Goal: Information Seeking & Learning: Learn about a topic

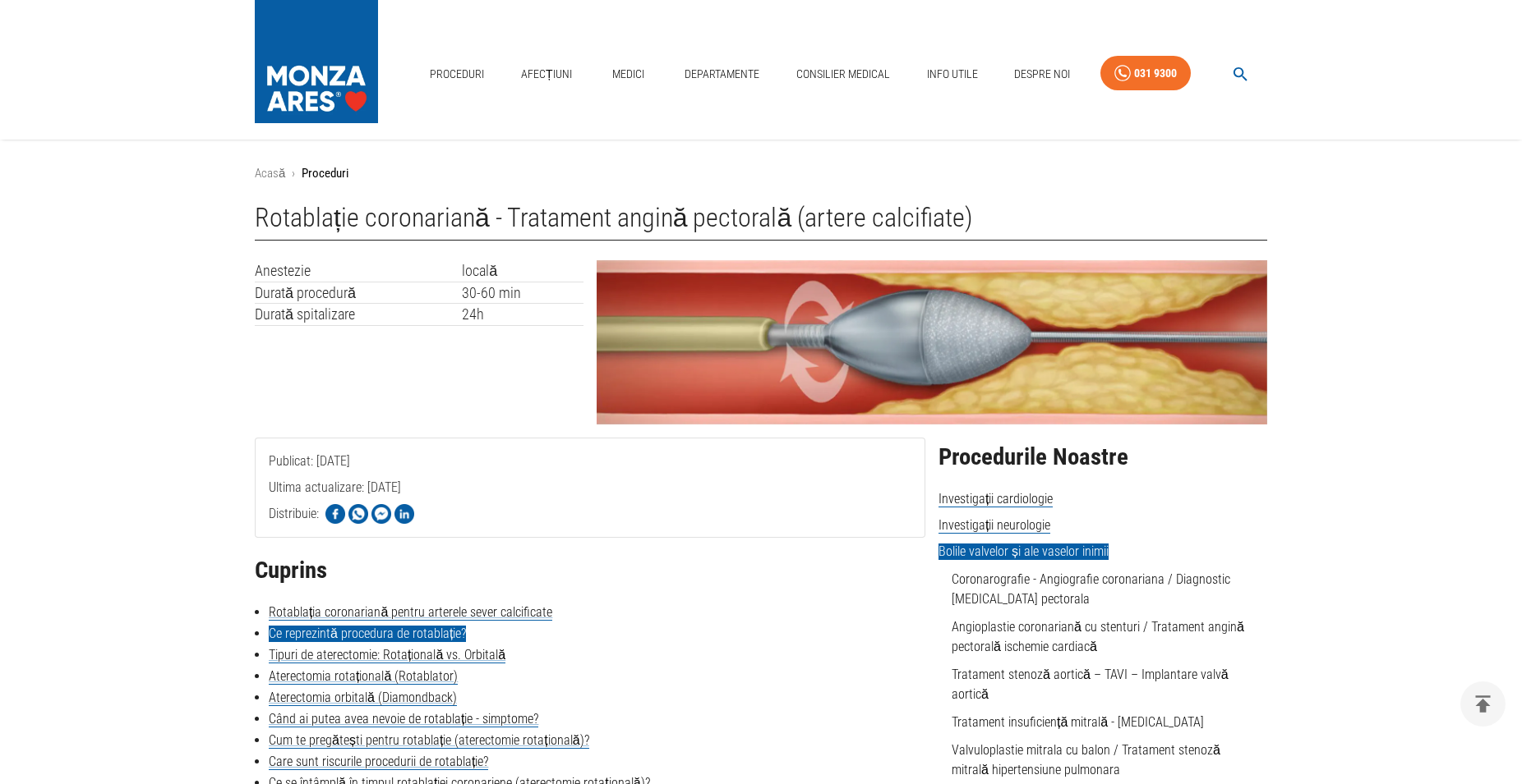
scroll to position [167, 0]
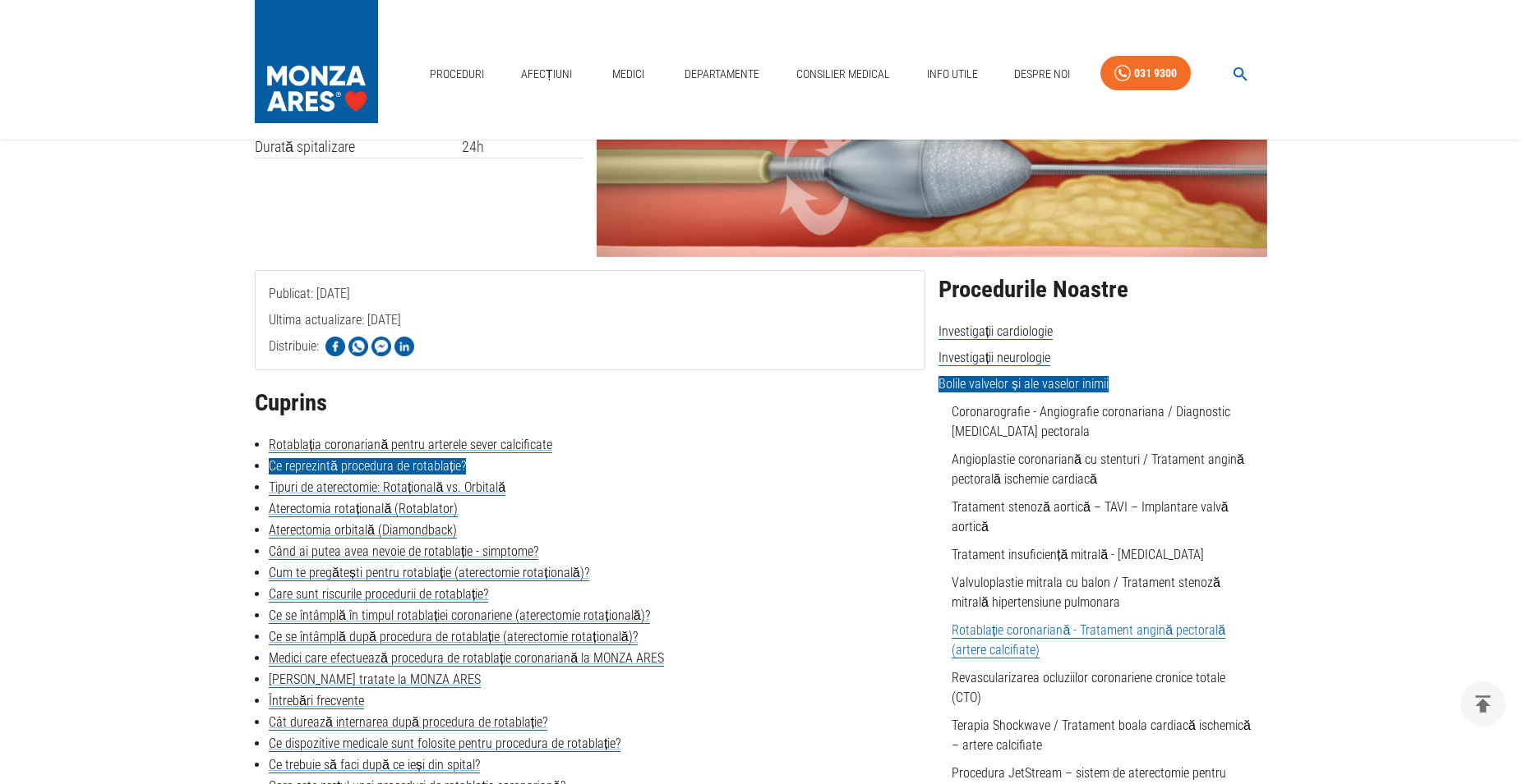
click at [447, 468] on link "Ce reprezintă procedura de rotablație?" at bounding box center [367, 466] width 197 height 16
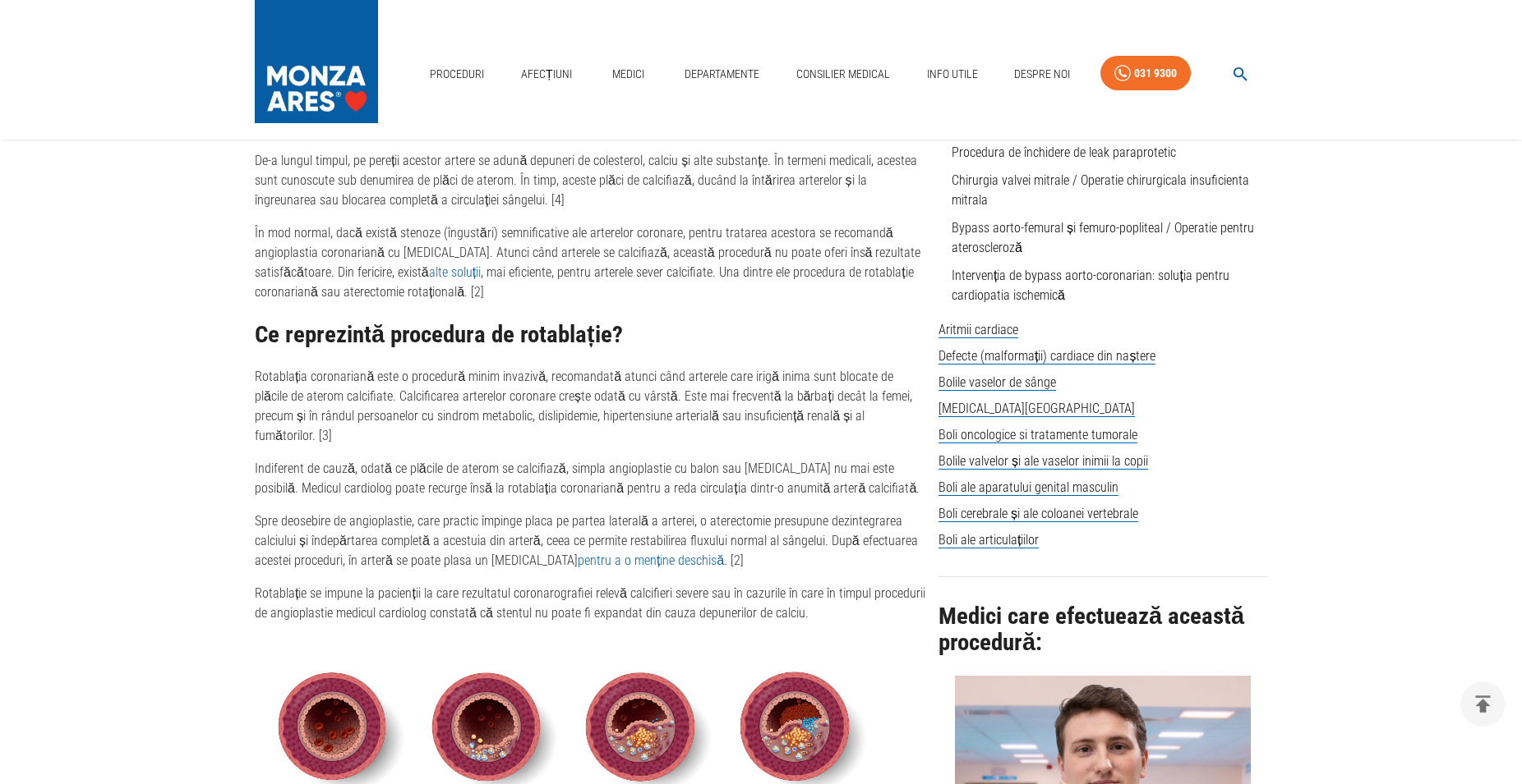
scroll to position [1029, 0]
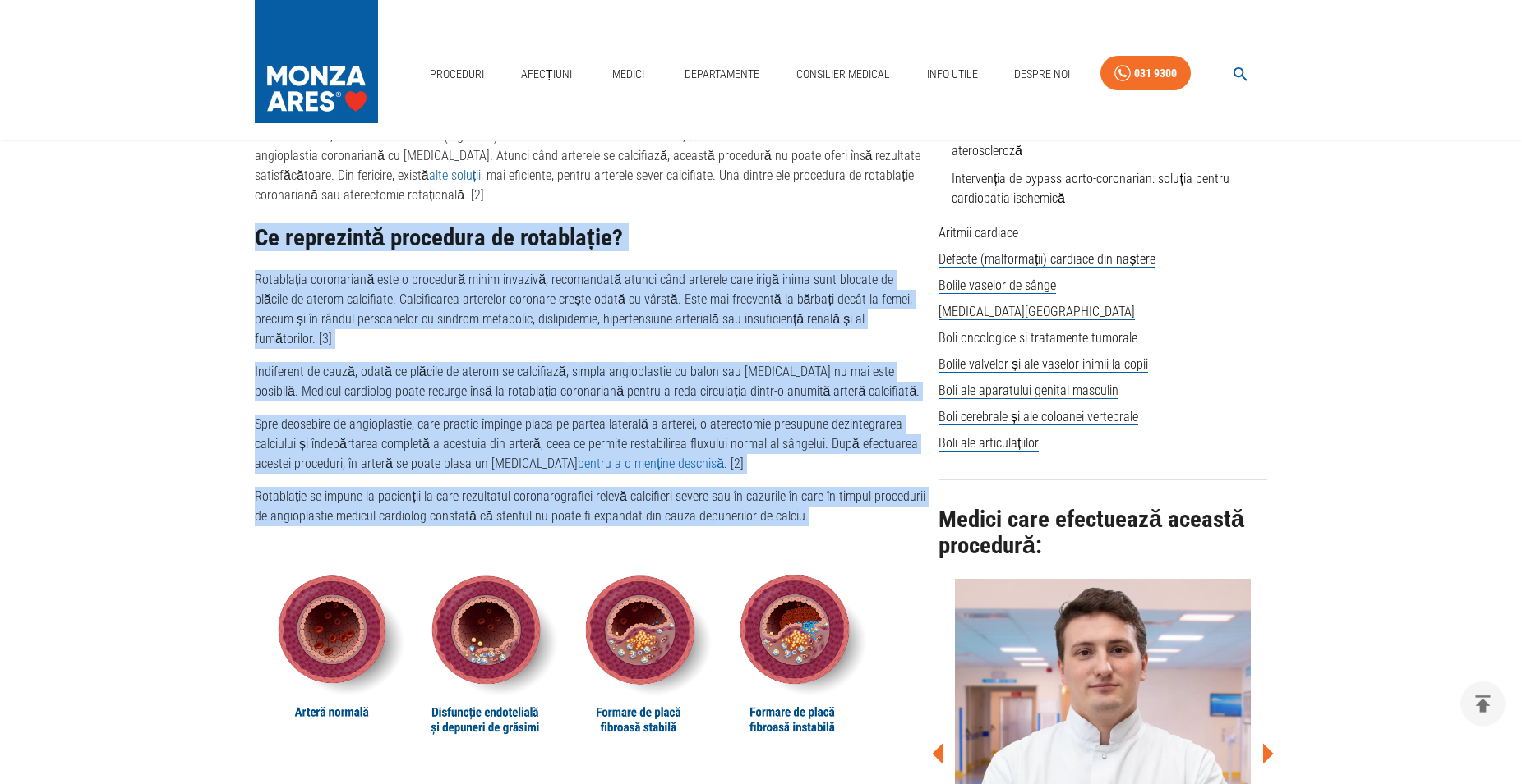
drag, startPoint x: 797, startPoint y: 499, endPoint x: 246, endPoint y: 250, distance: 604.7
copy div "Lo ipsumdolor sitametco ad elitseddoe? Temporinci utlaboreetd magn a enimadmin …"
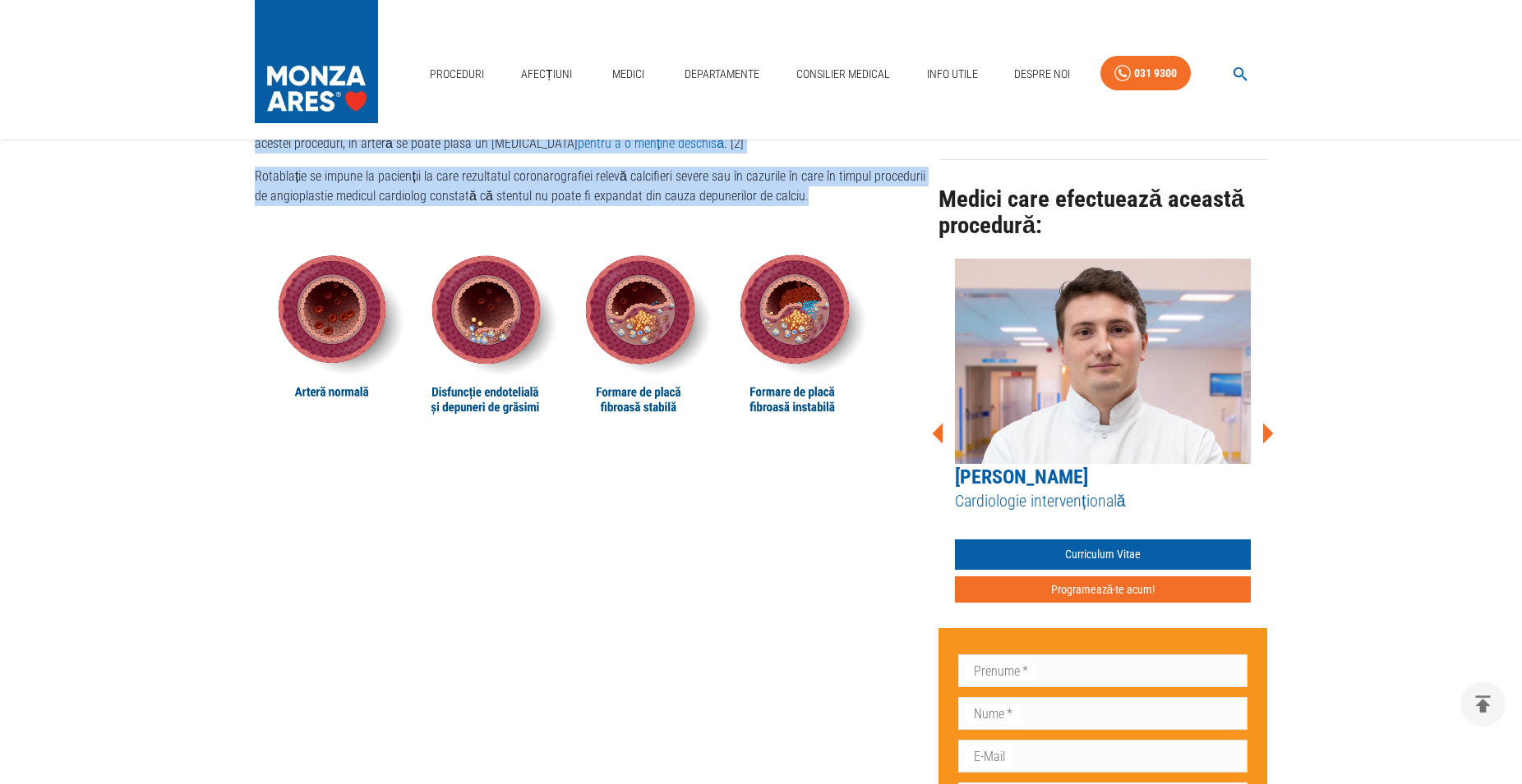
scroll to position [1531, 0]
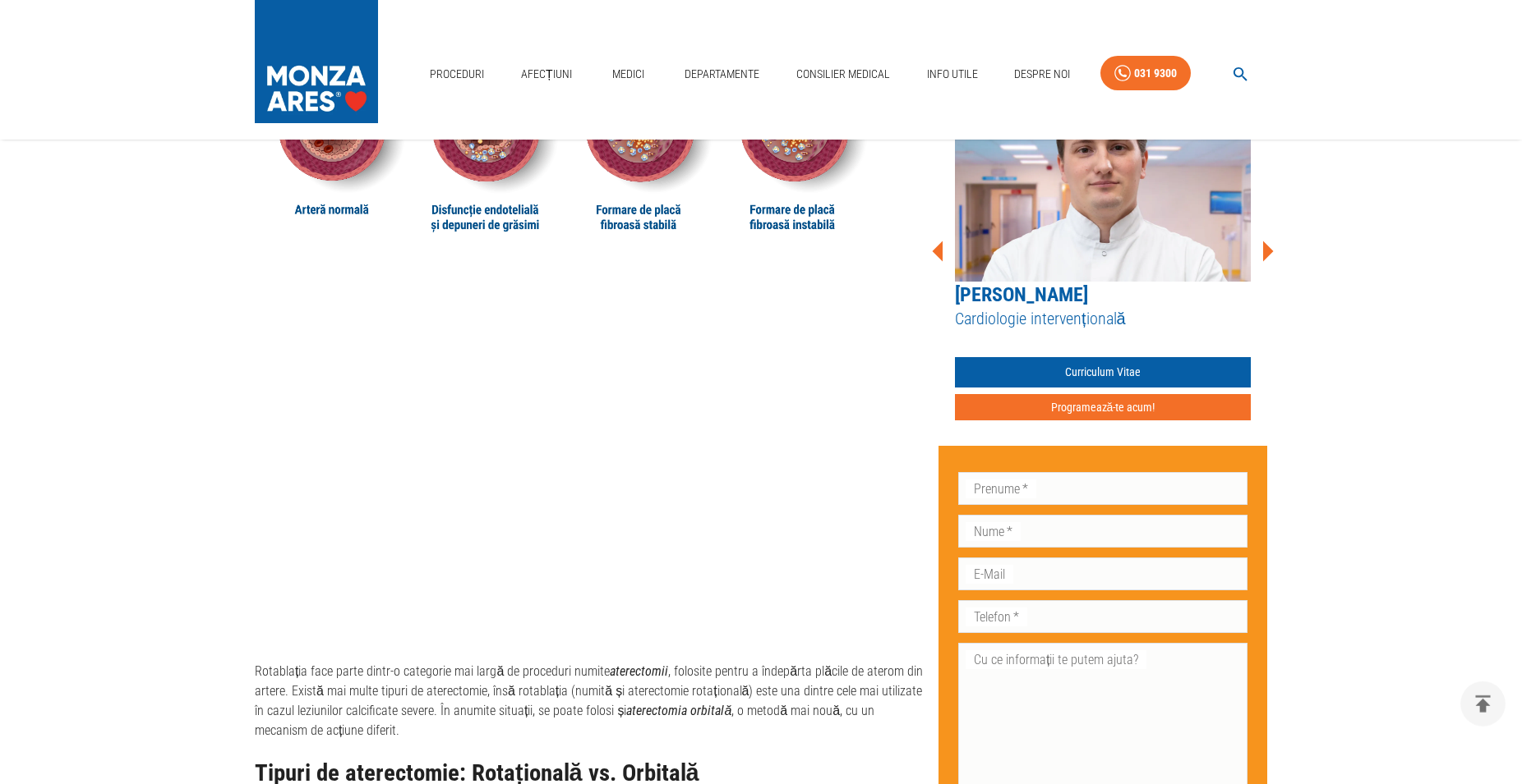
click at [368, 712] on p "Rotablația face parte dintr-o categorie mai largă de proceduri numite aterectom…" at bounding box center [589, 701] width 671 height 78
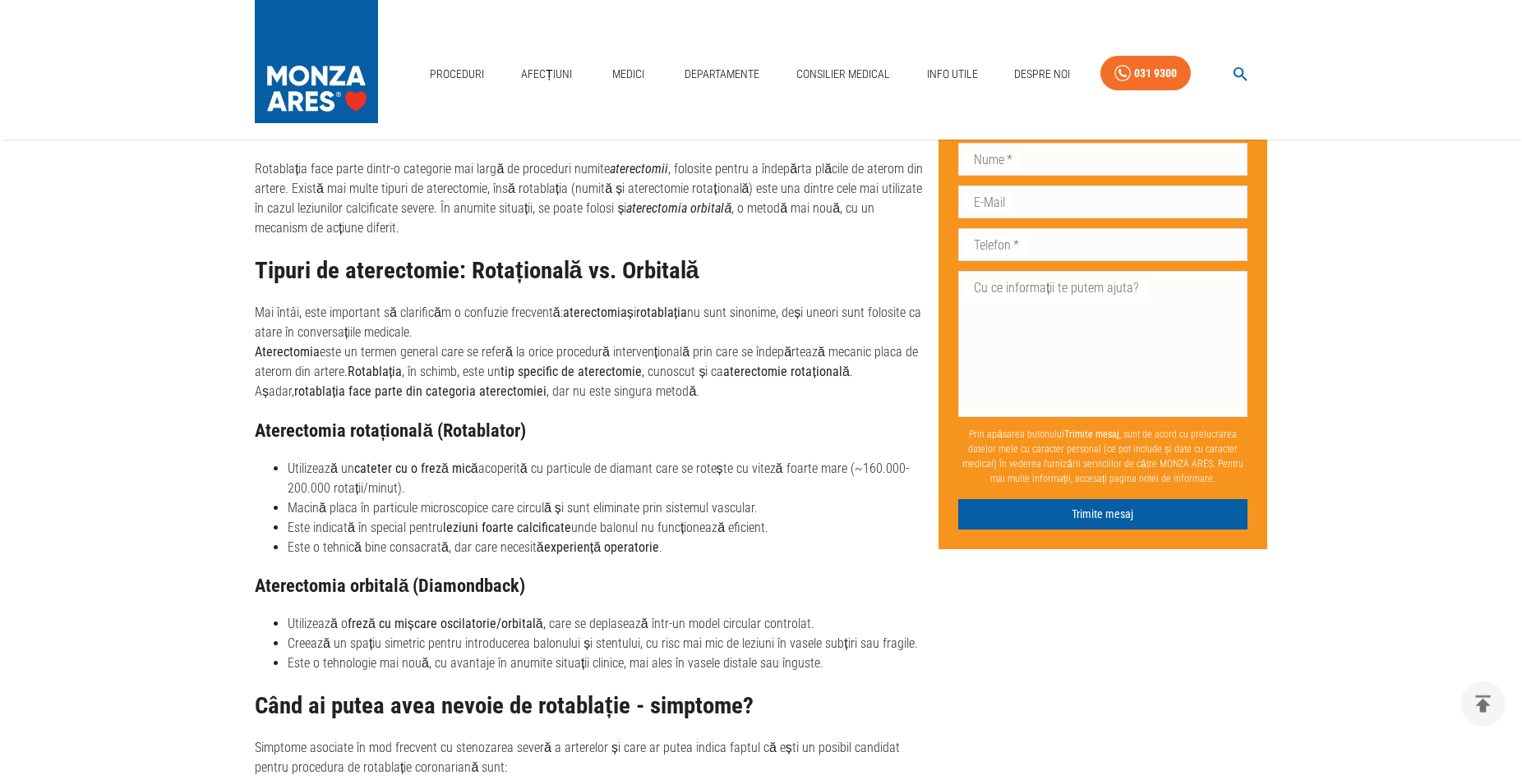
scroll to position [1615, 0]
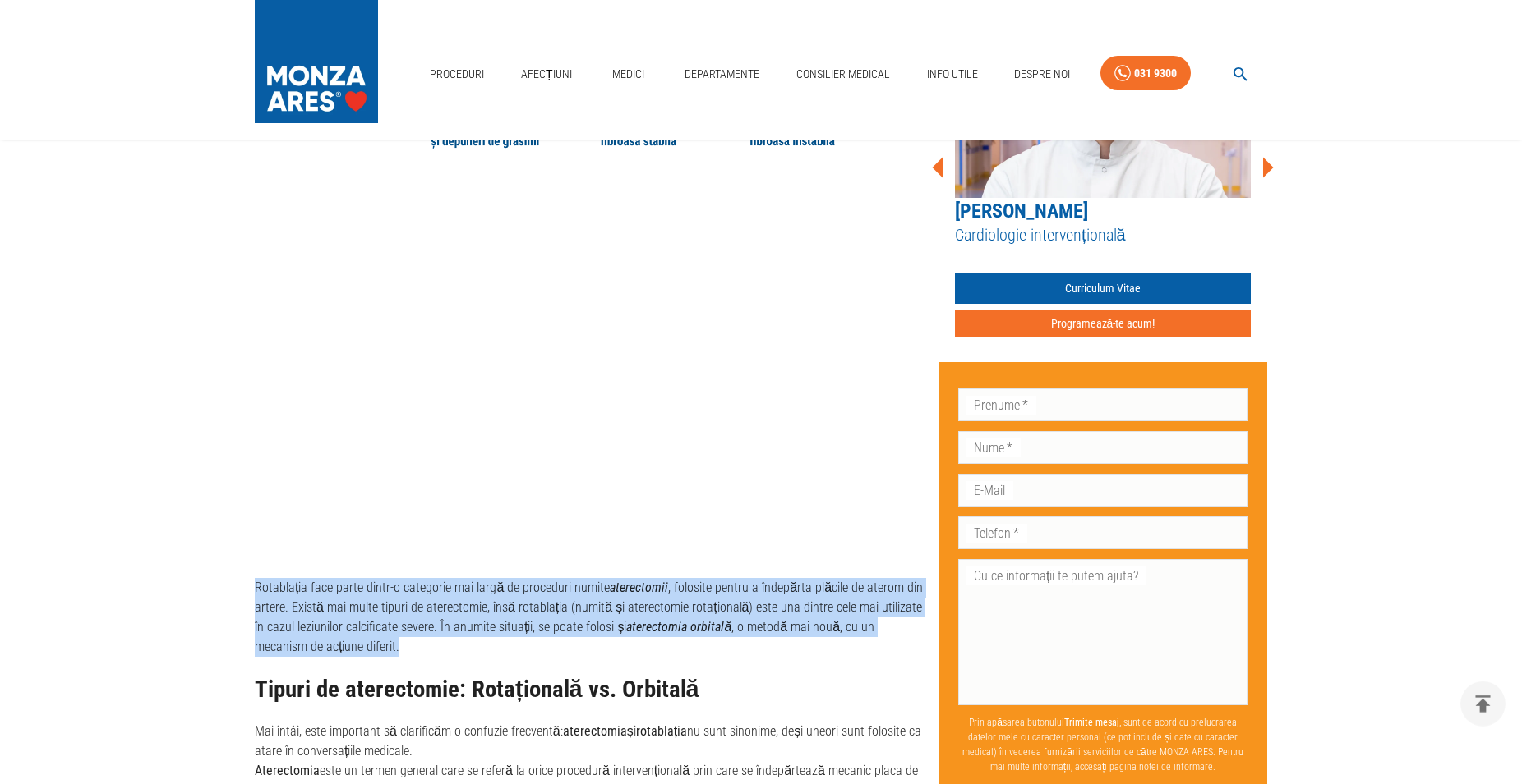
drag, startPoint x: 339, startPoint y: 634, endPoint x: 257, endPoint y: 572, distance: 102.8
click at [257, 578] on p "Rotablația face parte dintr-o categorie mai largă de proceduri numite aterectom…" at bounding box center [589, 618] width 671 height 78
copy p "Rotablația face parte dintr-o categorie mai largă de proceduri numite aterectom…"
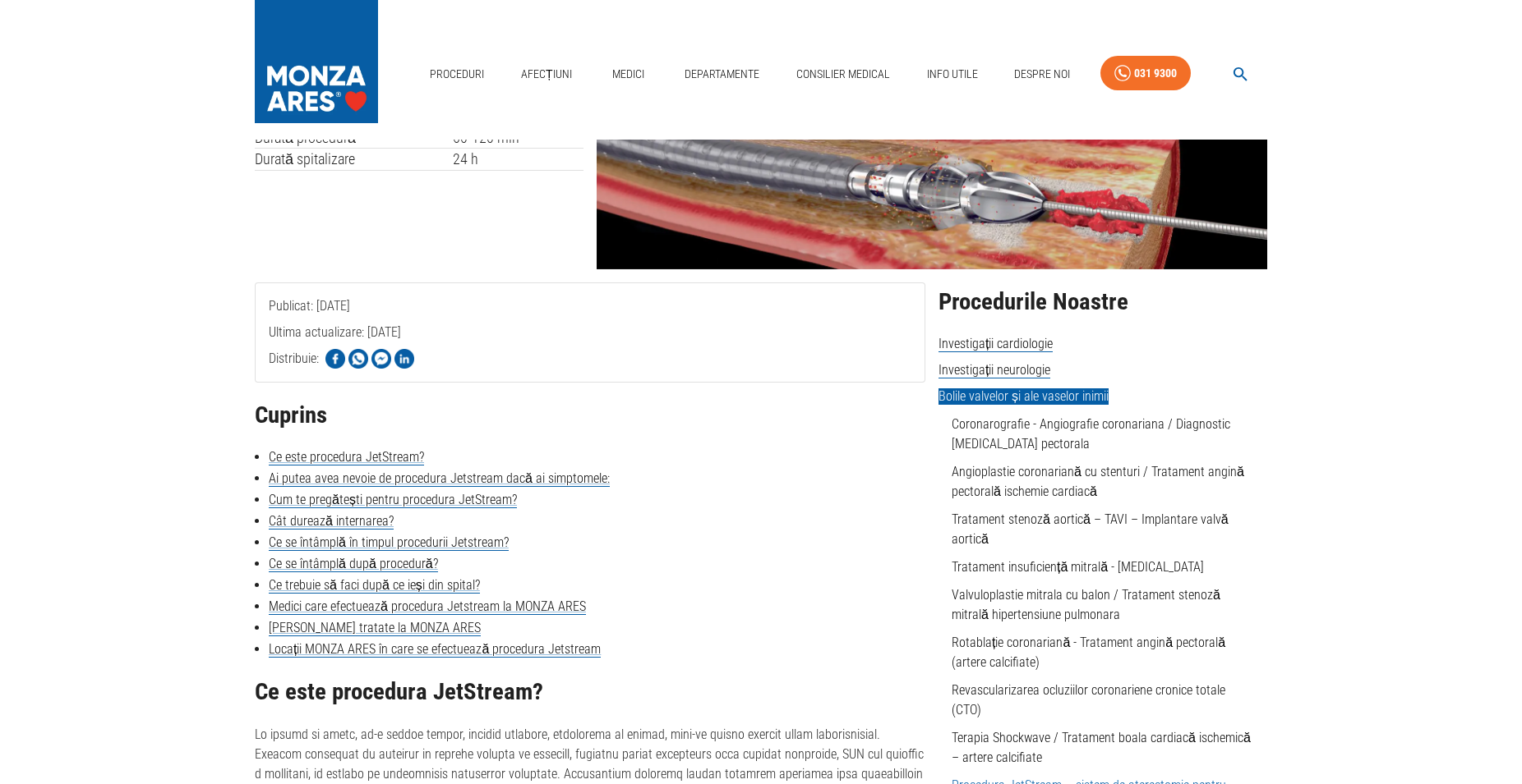
scroll to position [336, 0]
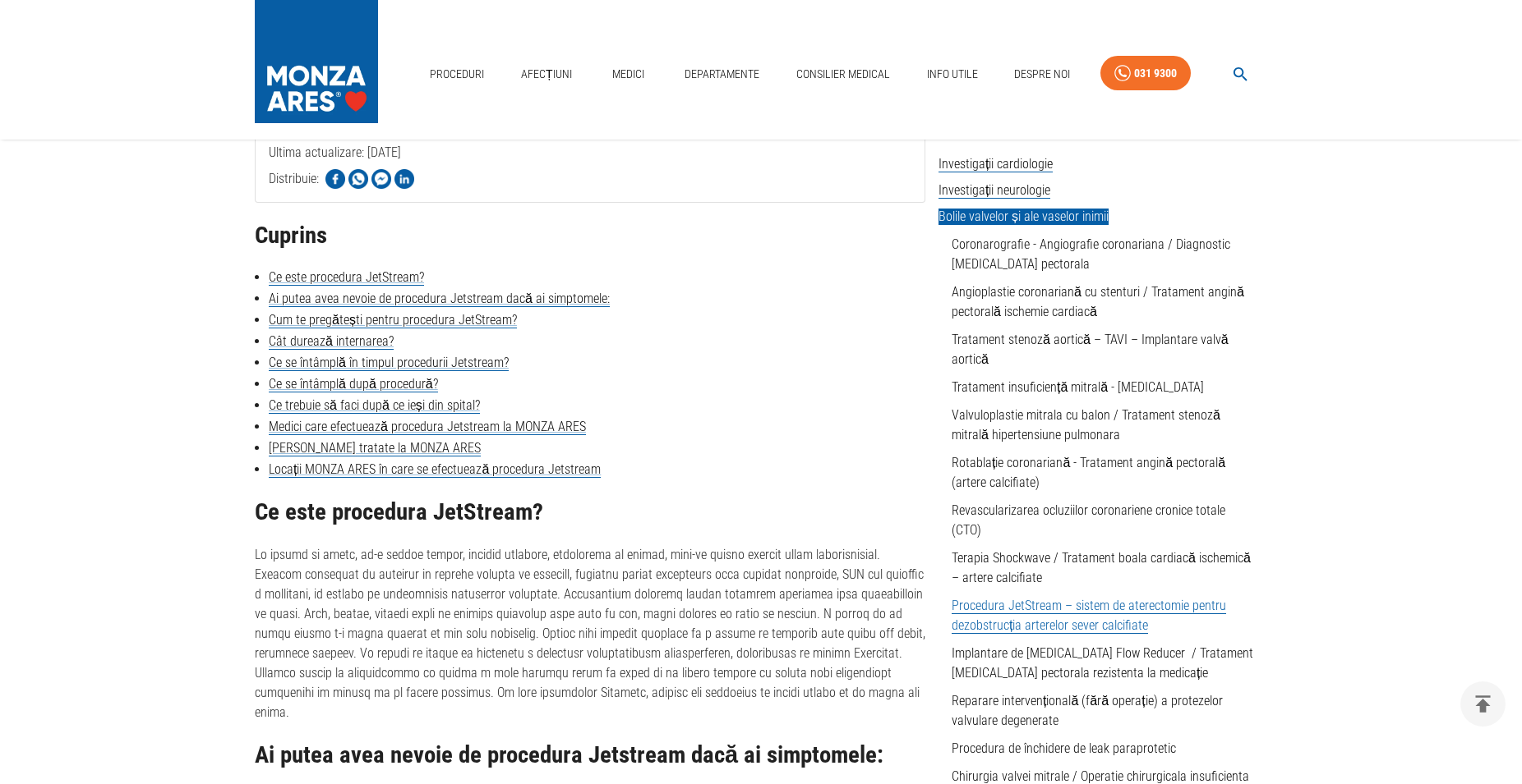
click at [658, 694] on p at bounding box center [589, 634] width 671 height 178
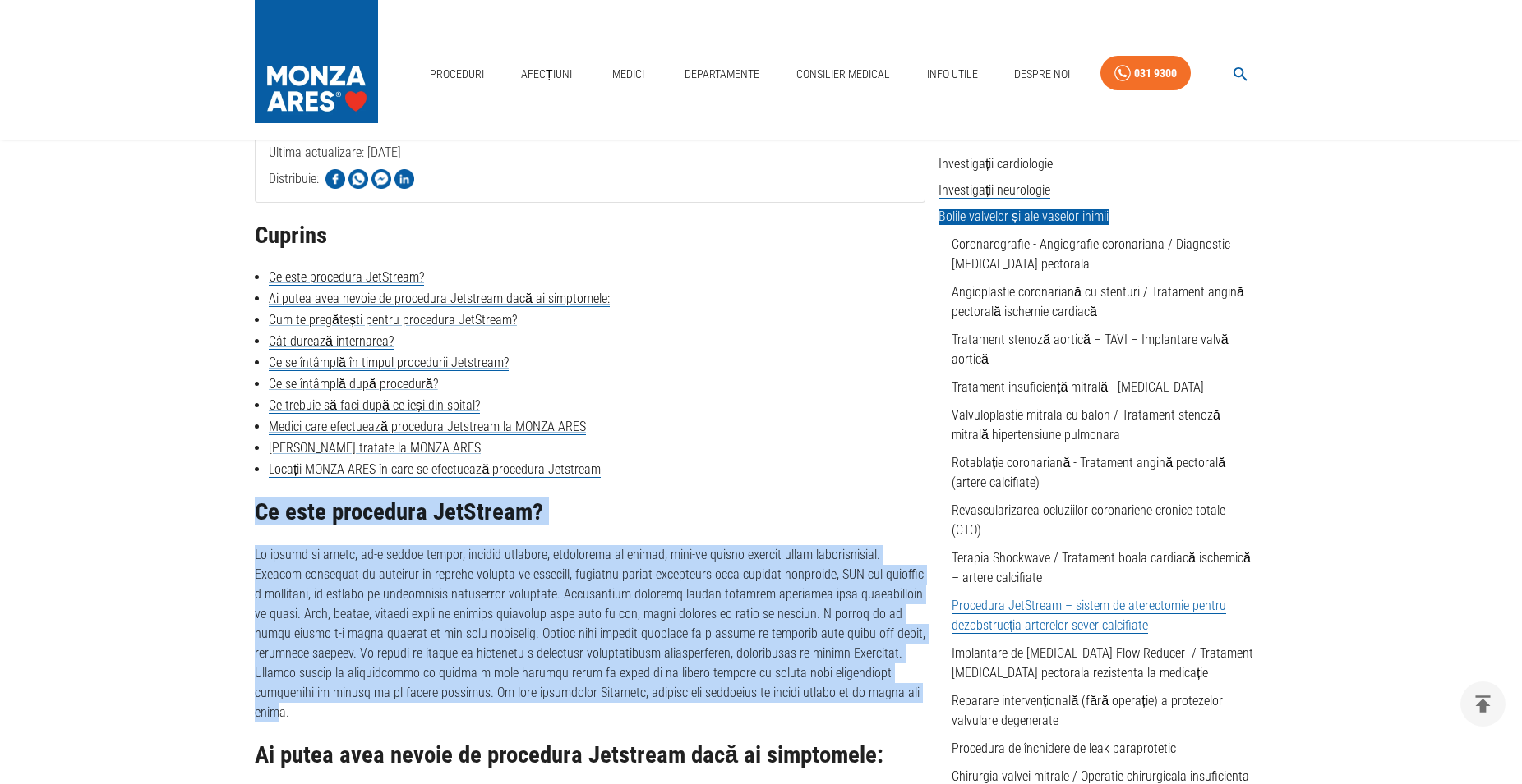
drag, startPoint x: 650, startPoint y: 691, endPoint x: 254, endPoint y: 505, distance: 437.5
click at [254, 505] on div "Ce este procedura JetStream?" at bounding box center [589, 611] width 671 height 224
copy div "Ce este procedura JetStream? Pe artere se depun, de-a lungul anilor, produși sa…"
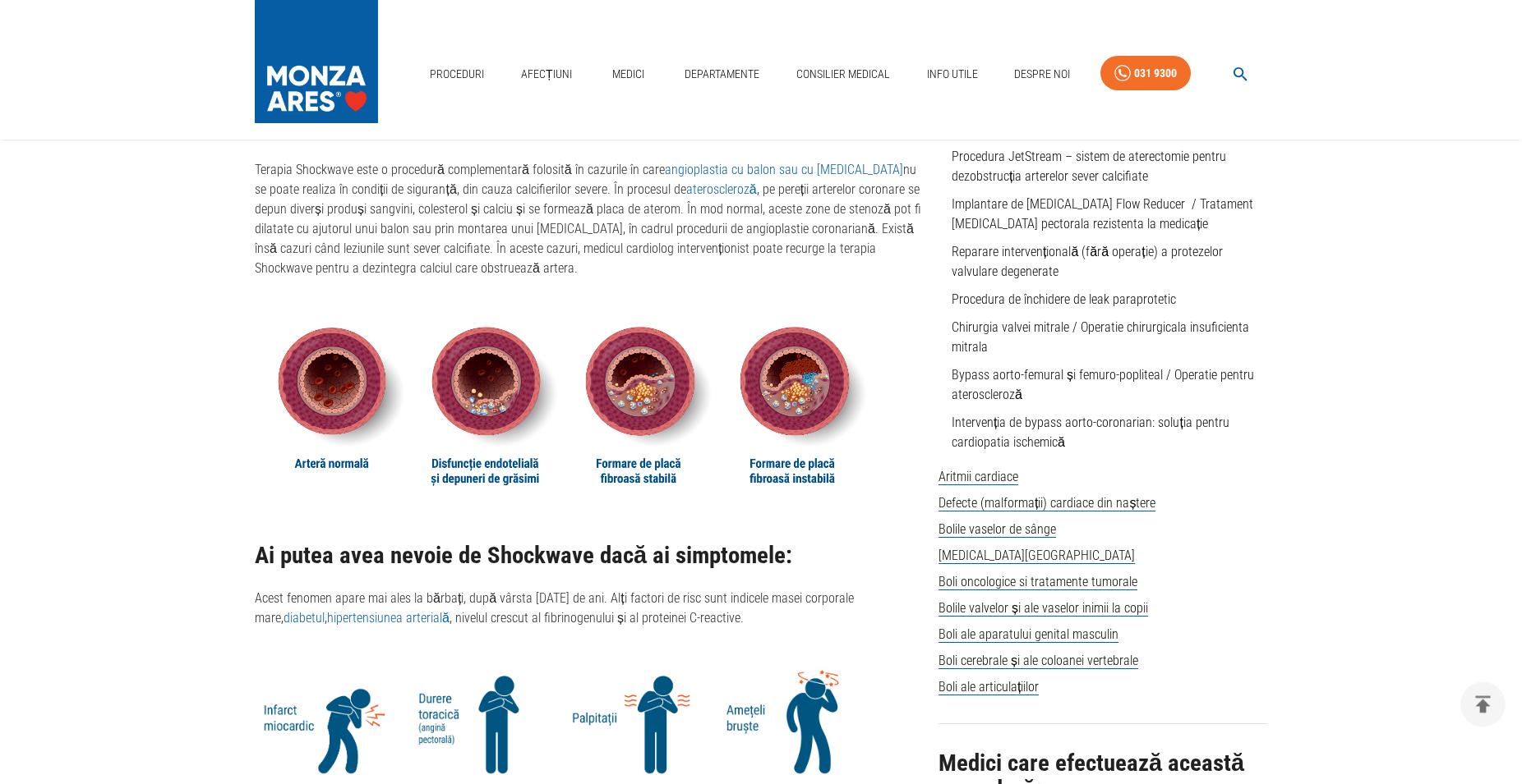
scroll to position [670, 0]
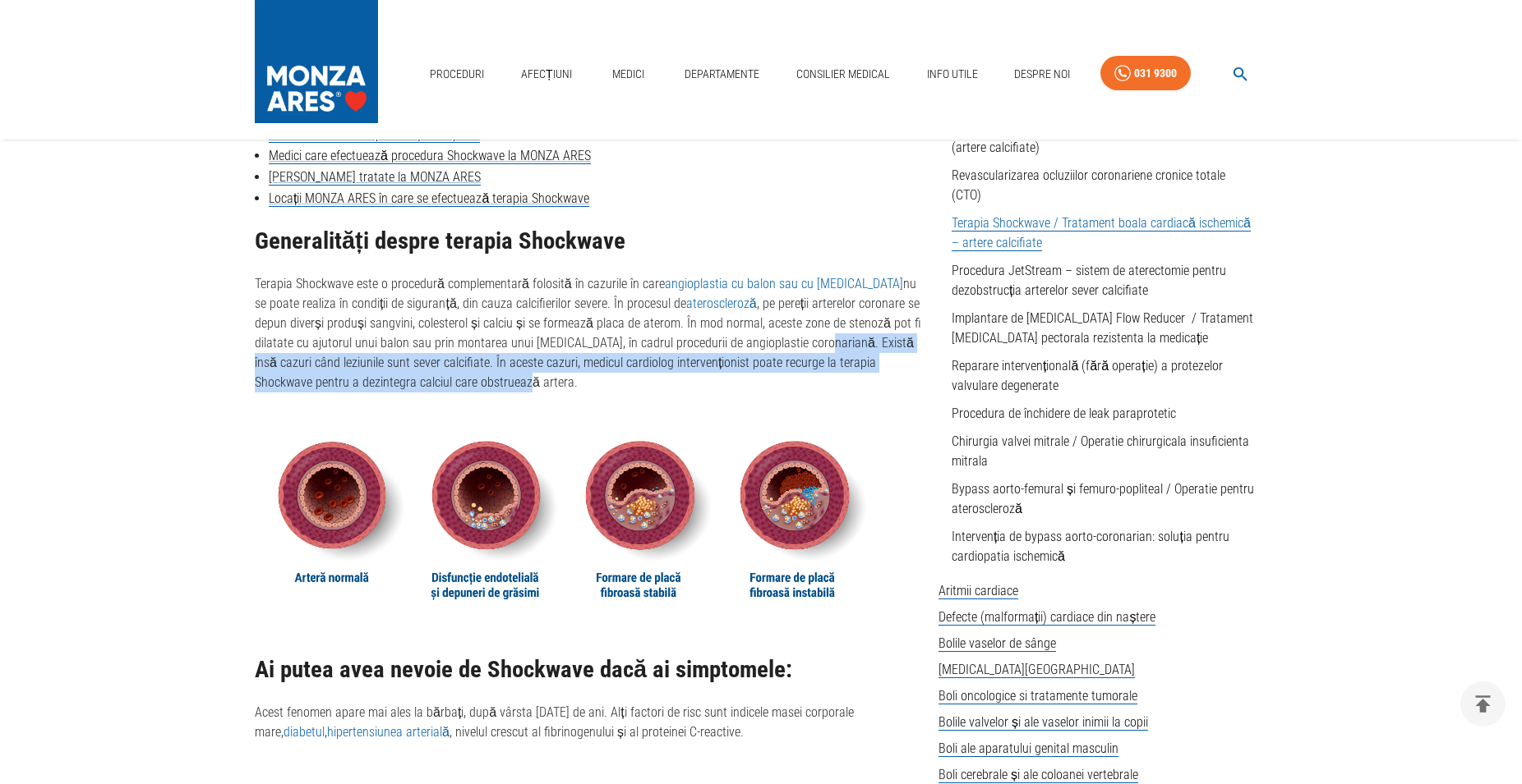
drag, startPoint x: 767, startPoint y: 347, endPoint x: 797, endPoint y: 387, distance: 50.0
click at [797, 387] on p "Terapia Shockwave este o procedură complementară folosită în cazurile în care a…" at bounding box center [589, 334] width 671 height 119
copy p "Există însă cazuri când leziunile sunt sever calcifiate. În aceste cazuri, medi…"
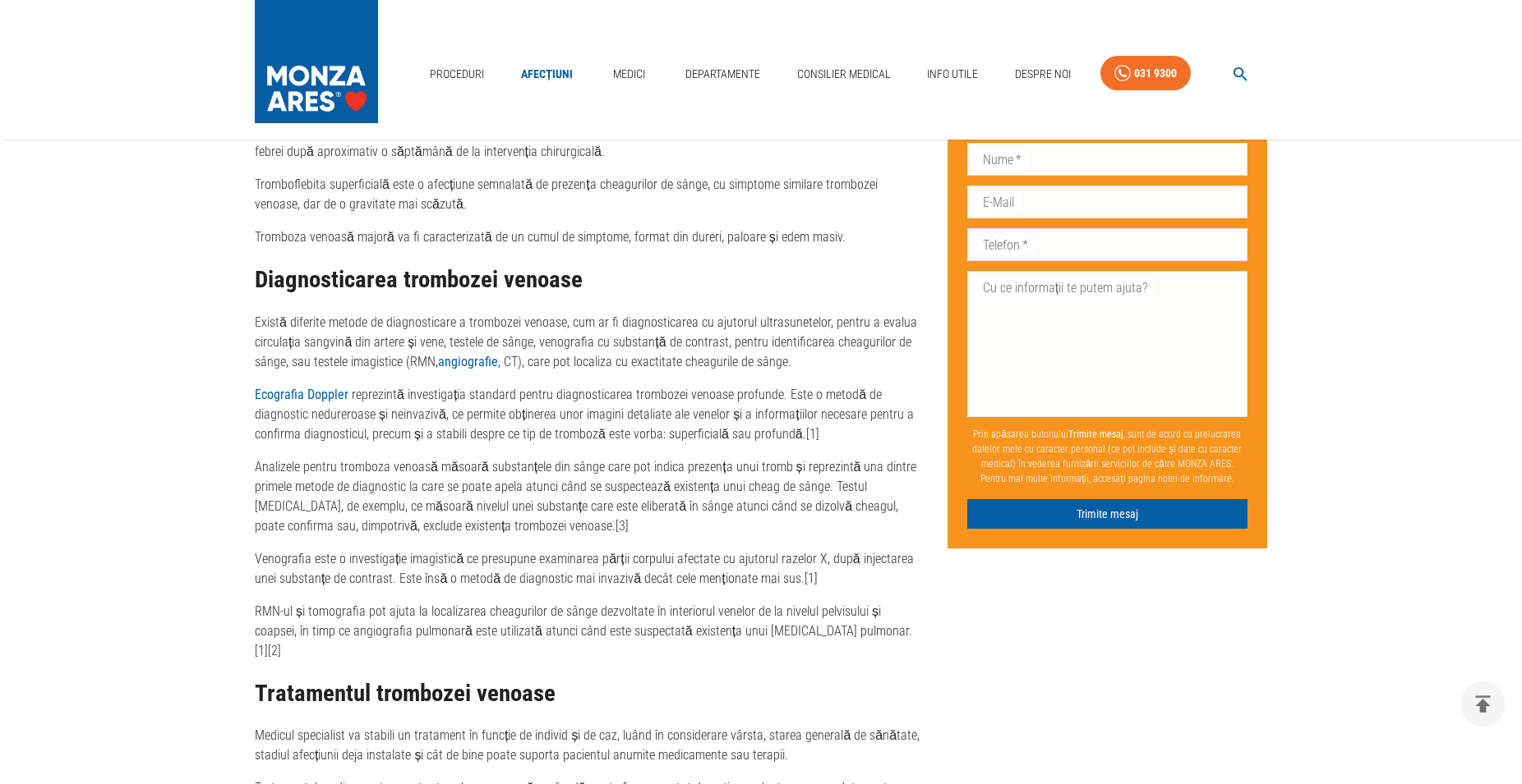
scroll to position [2514, 0]
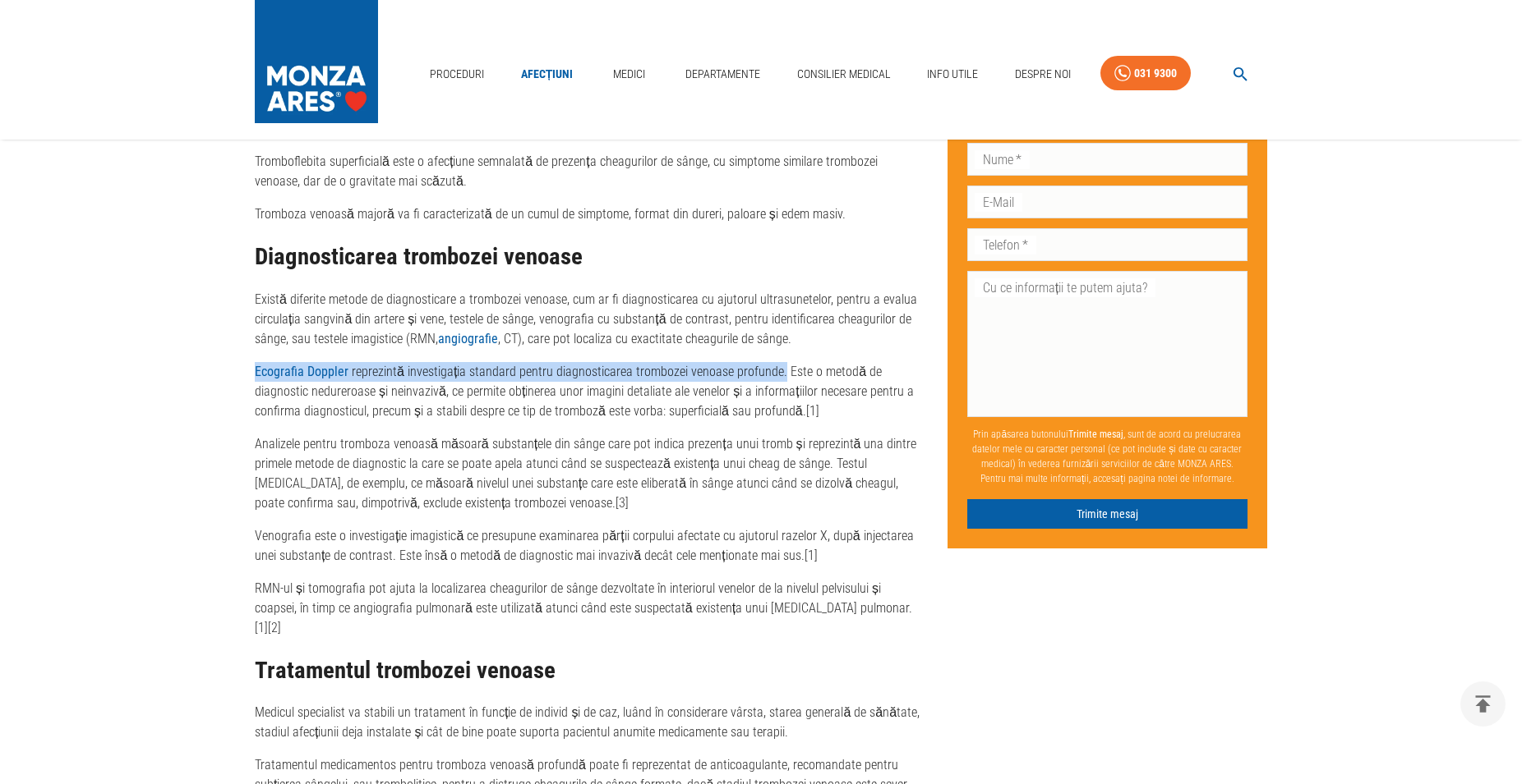
drag, startPoint x: 775, startPoint y: 382, endPoint x: 284, endPoint y: 368, distance: 491.2
copy p "Ecografia Doppler reprezintă investigația standard pentru diagnosticarea trombo…"
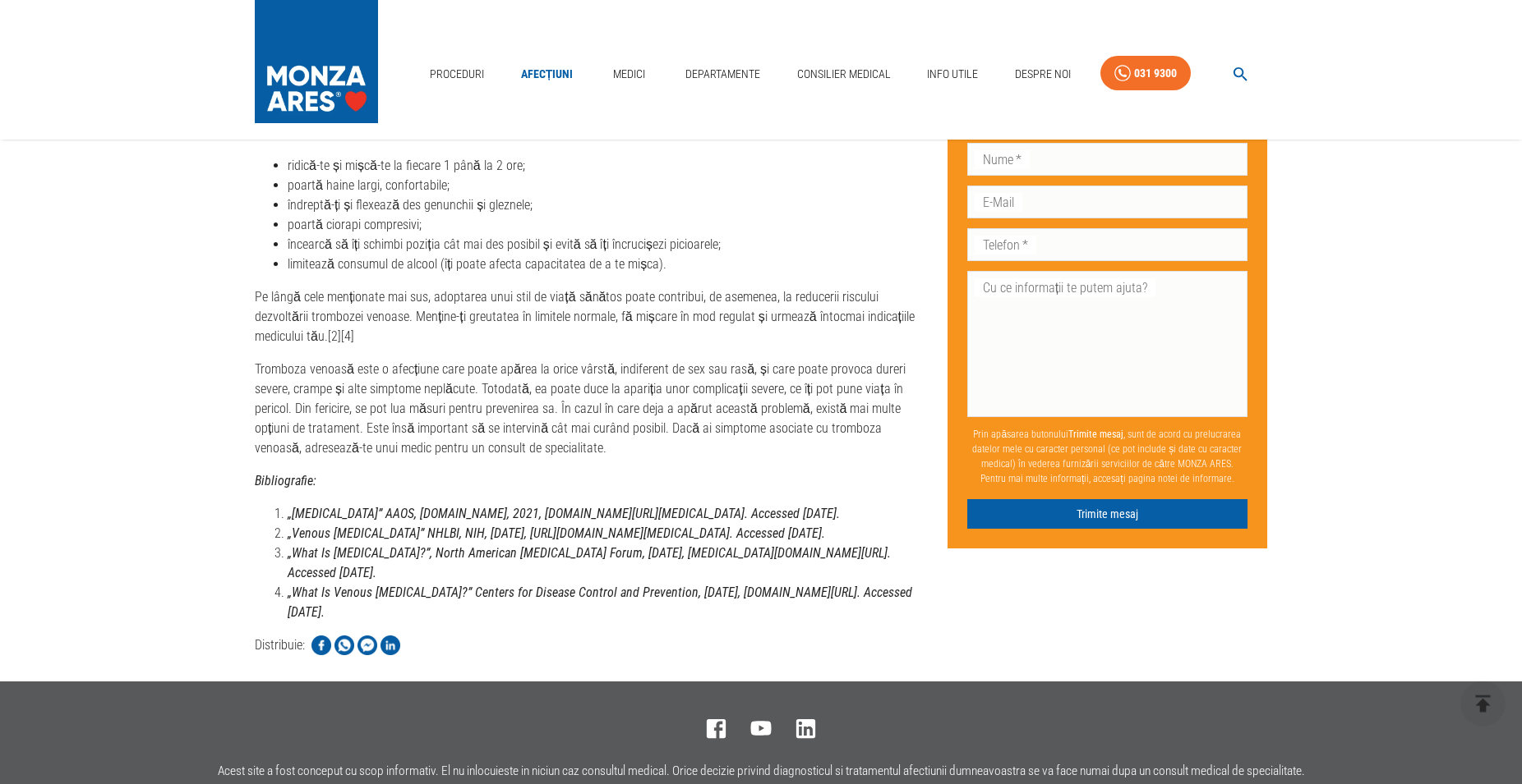
scroll to position [4177, 0]
